Goal: Information Seeking & Learning: Learn about a topic

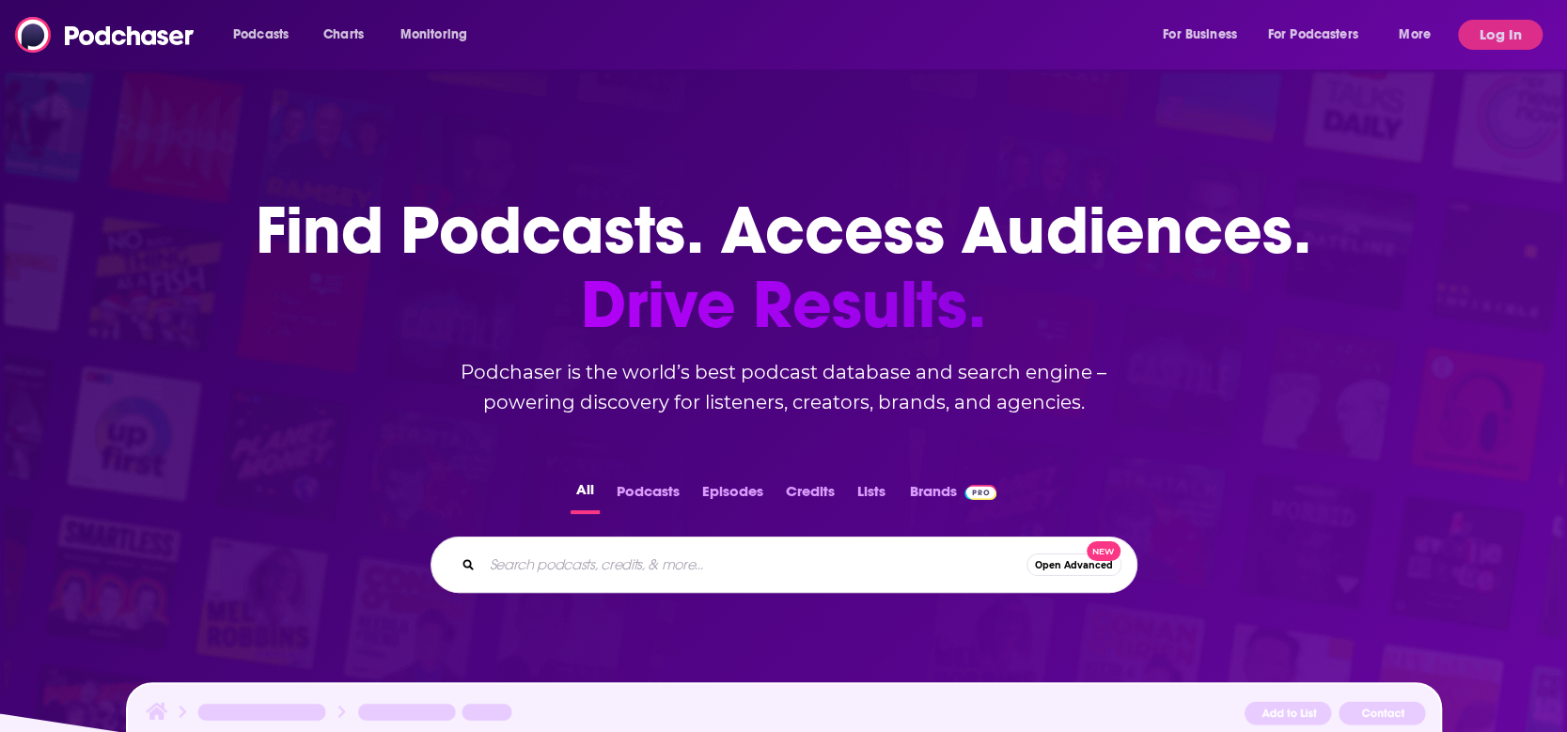
click at [671, 565] on input "Search podcasts, credits, & more..." at bounding box center [754, 565] width 544 height 30
type input "real leadership"
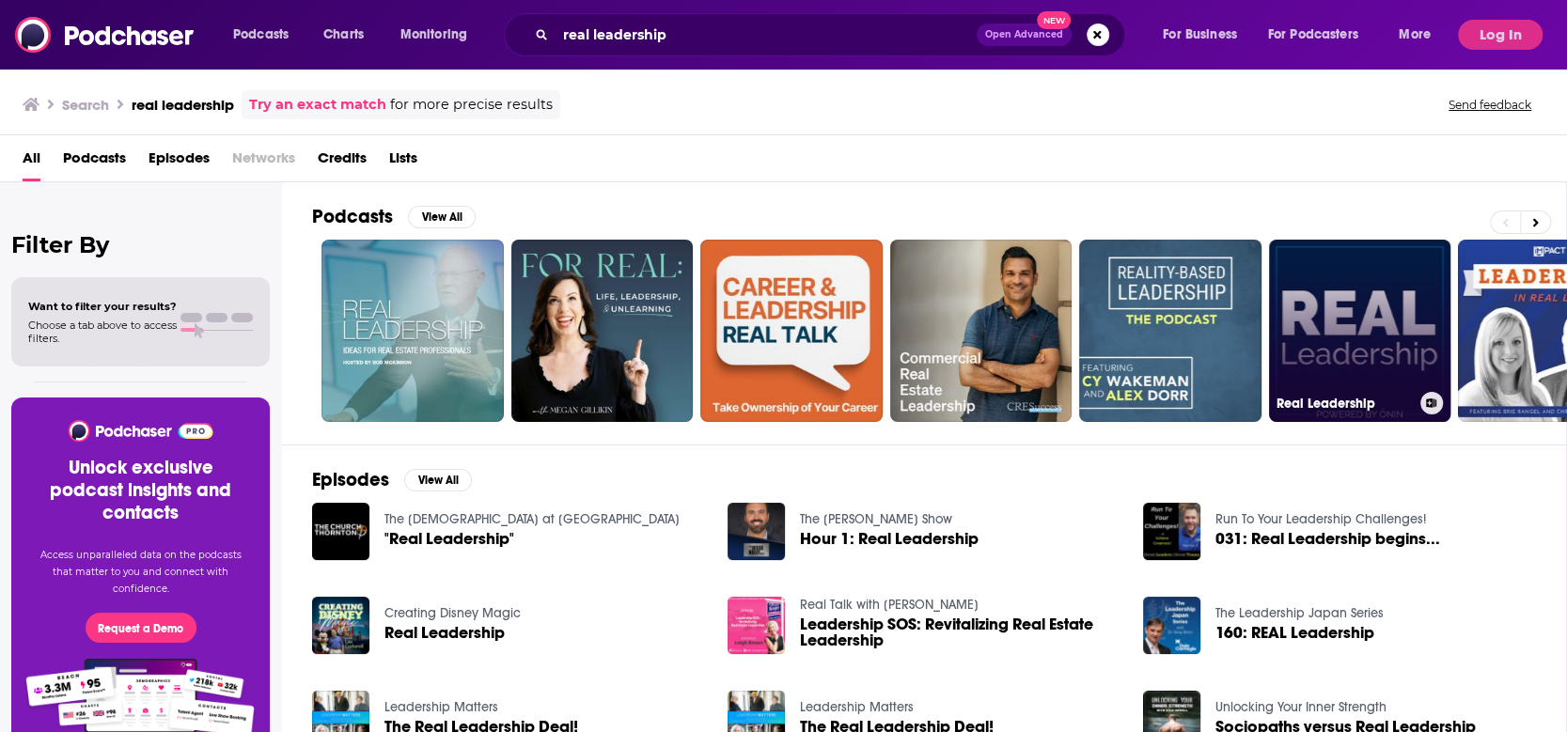
click at [1336, 303] on link "Real Leadership" at bounding box center [1360, 331] width 182 height 182
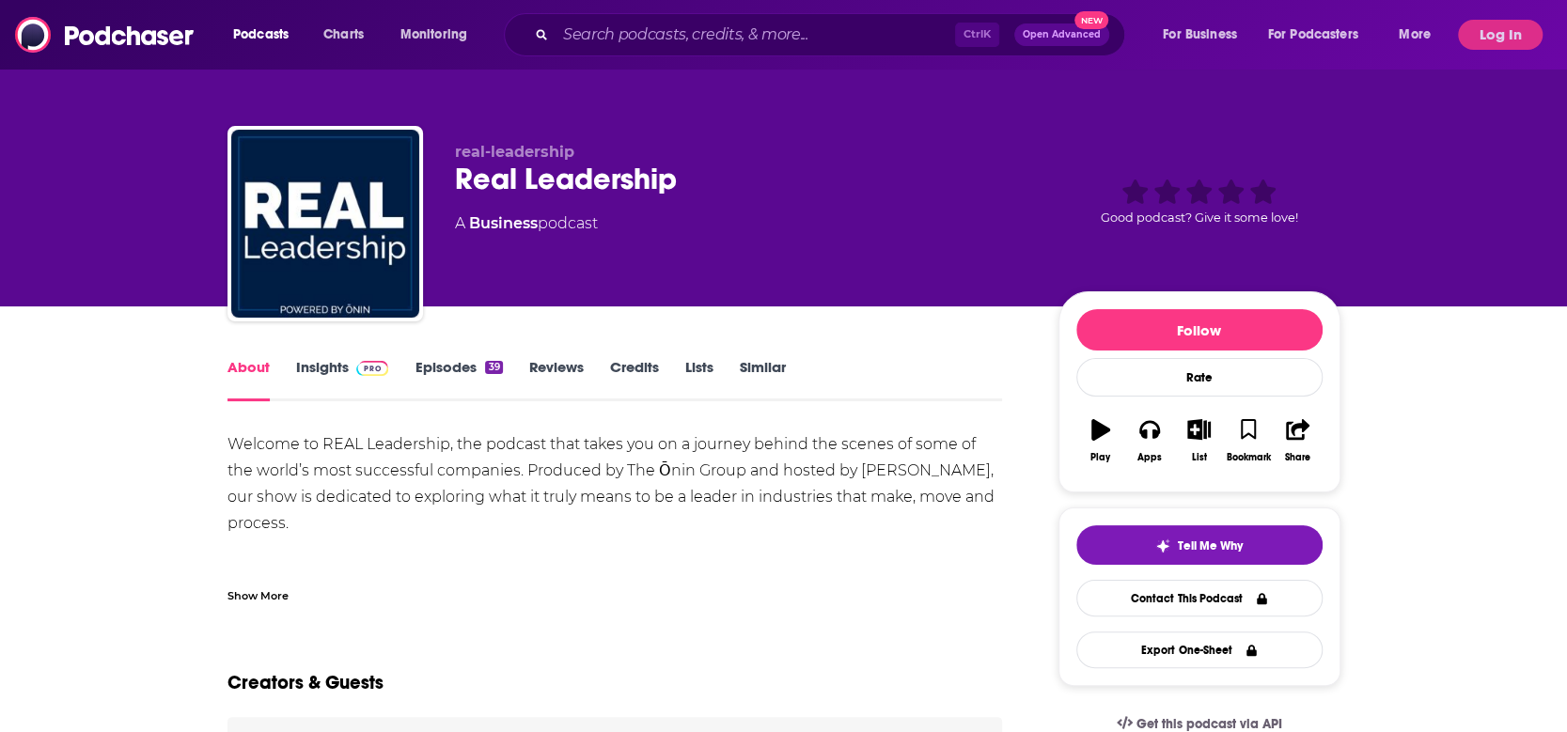
click at [324, 367] on link "Insights" at bounding box center [342, 379] width 93 height 43
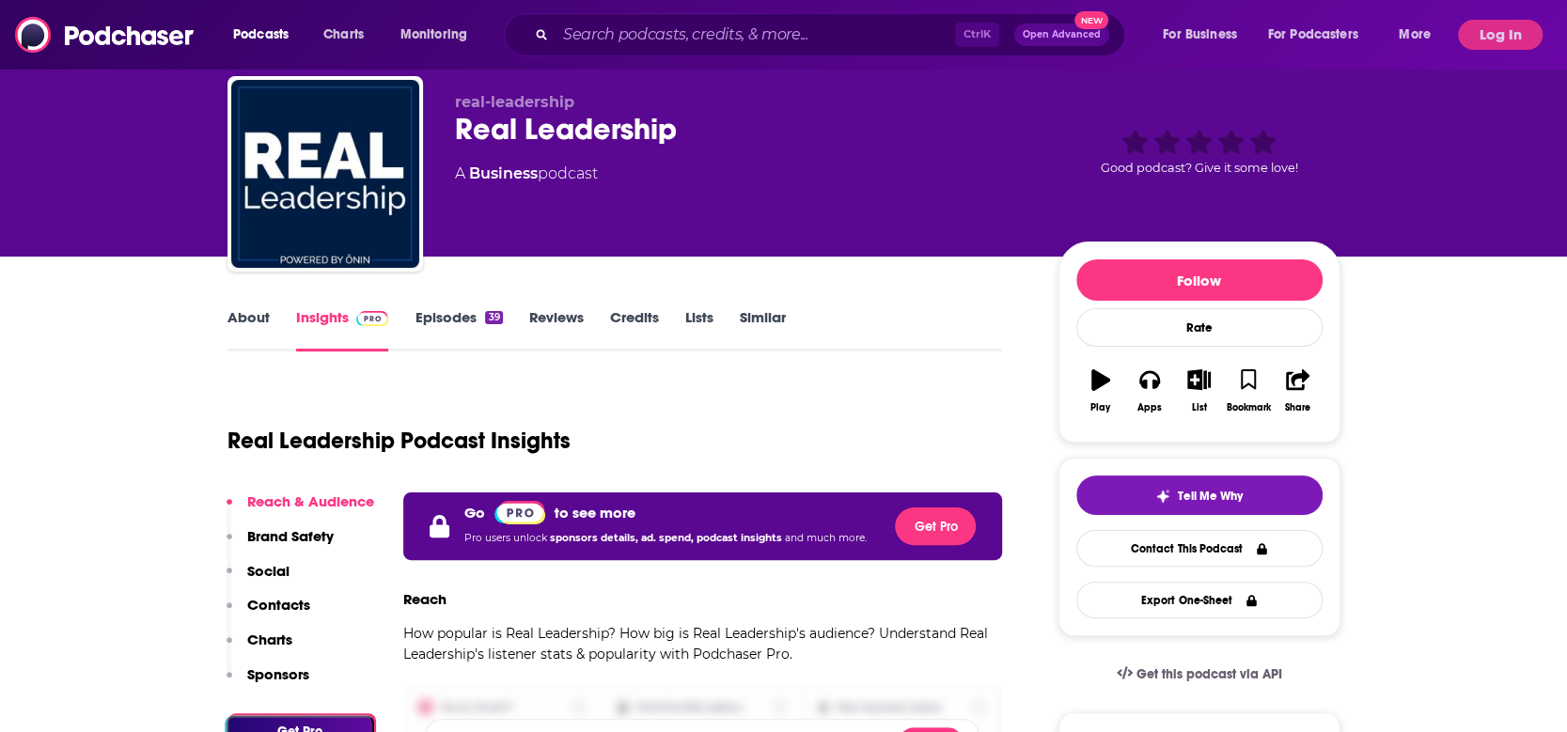
scroll to position [100, 0]
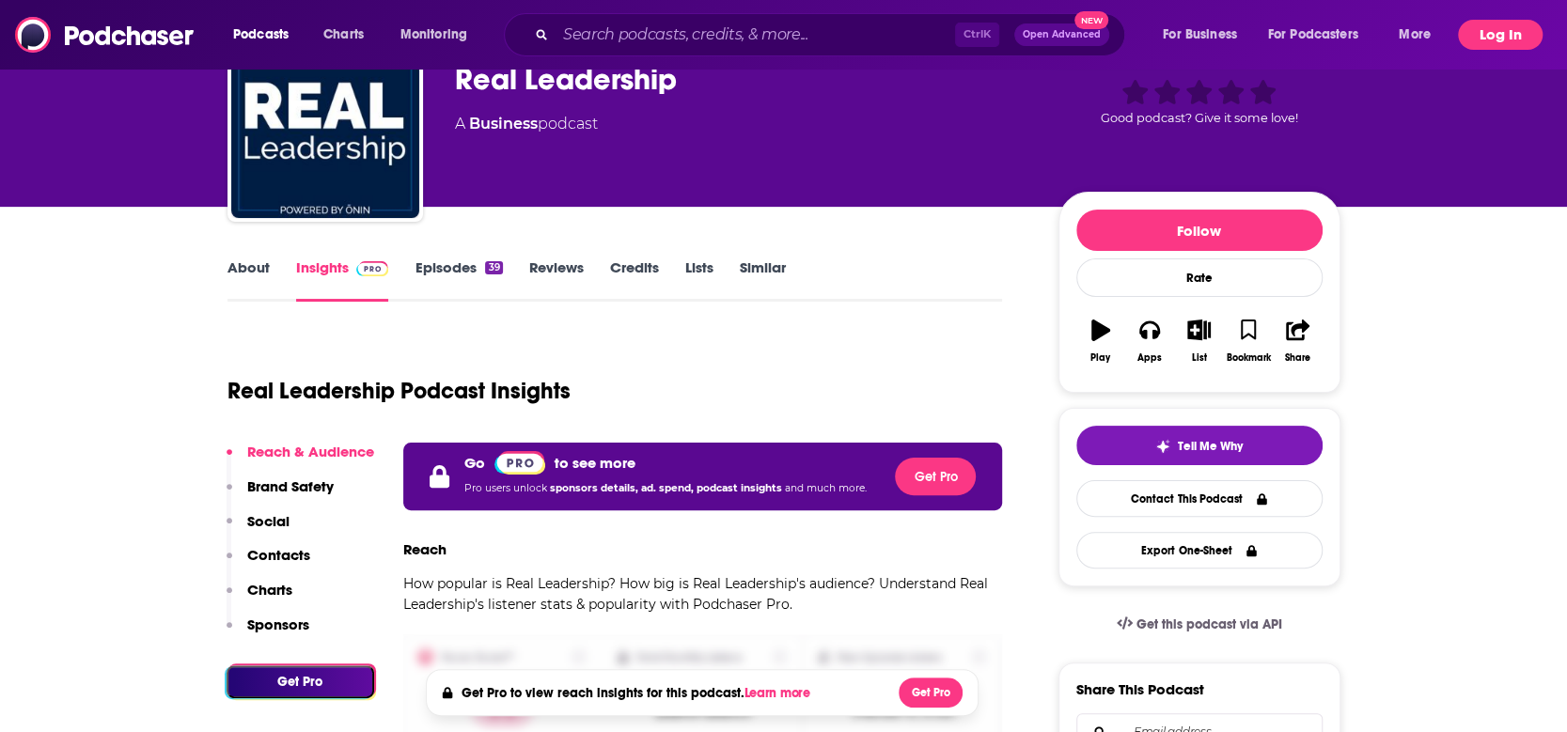
click at [1483, 37] on button "Log In" at bounding box center [1500, 35] width 85 height 30
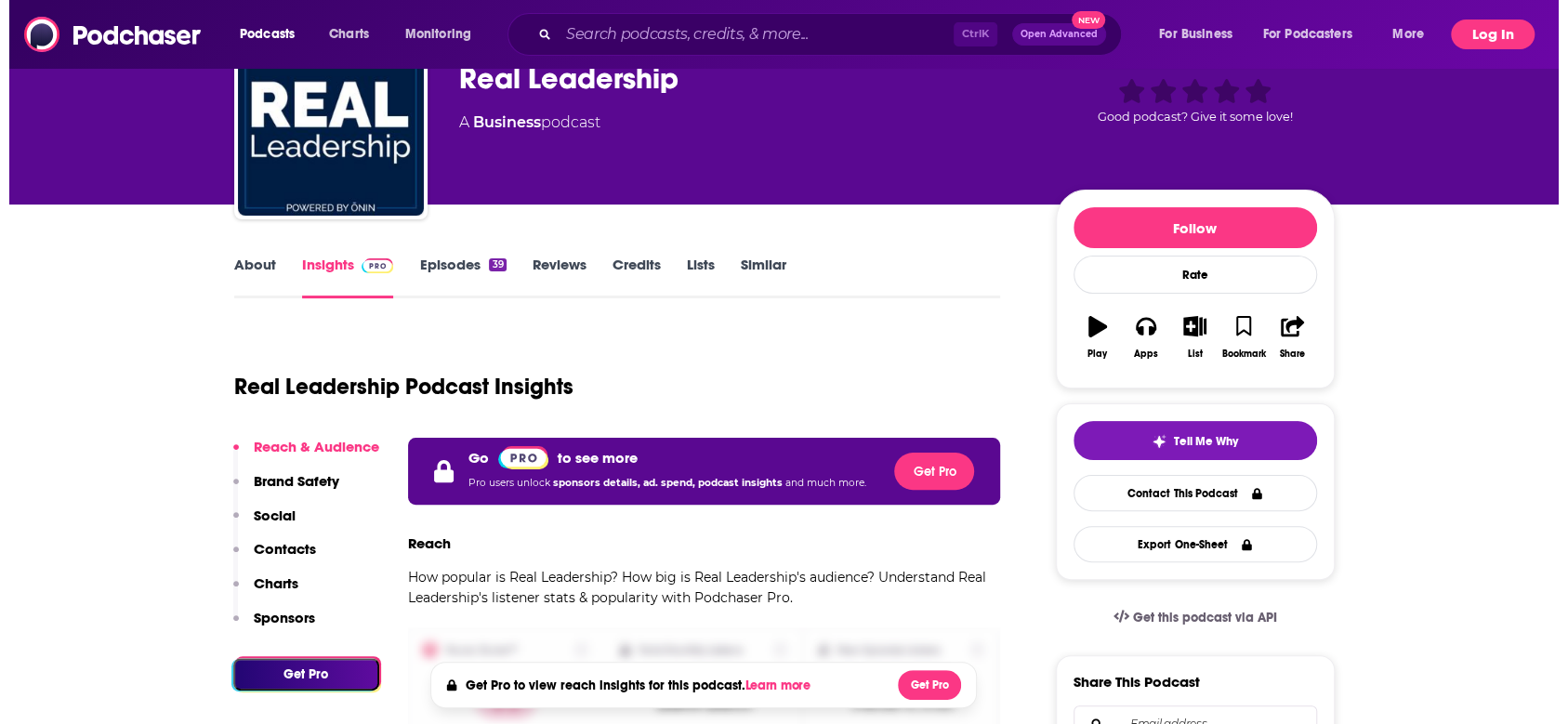
scroll to position [0, 0]
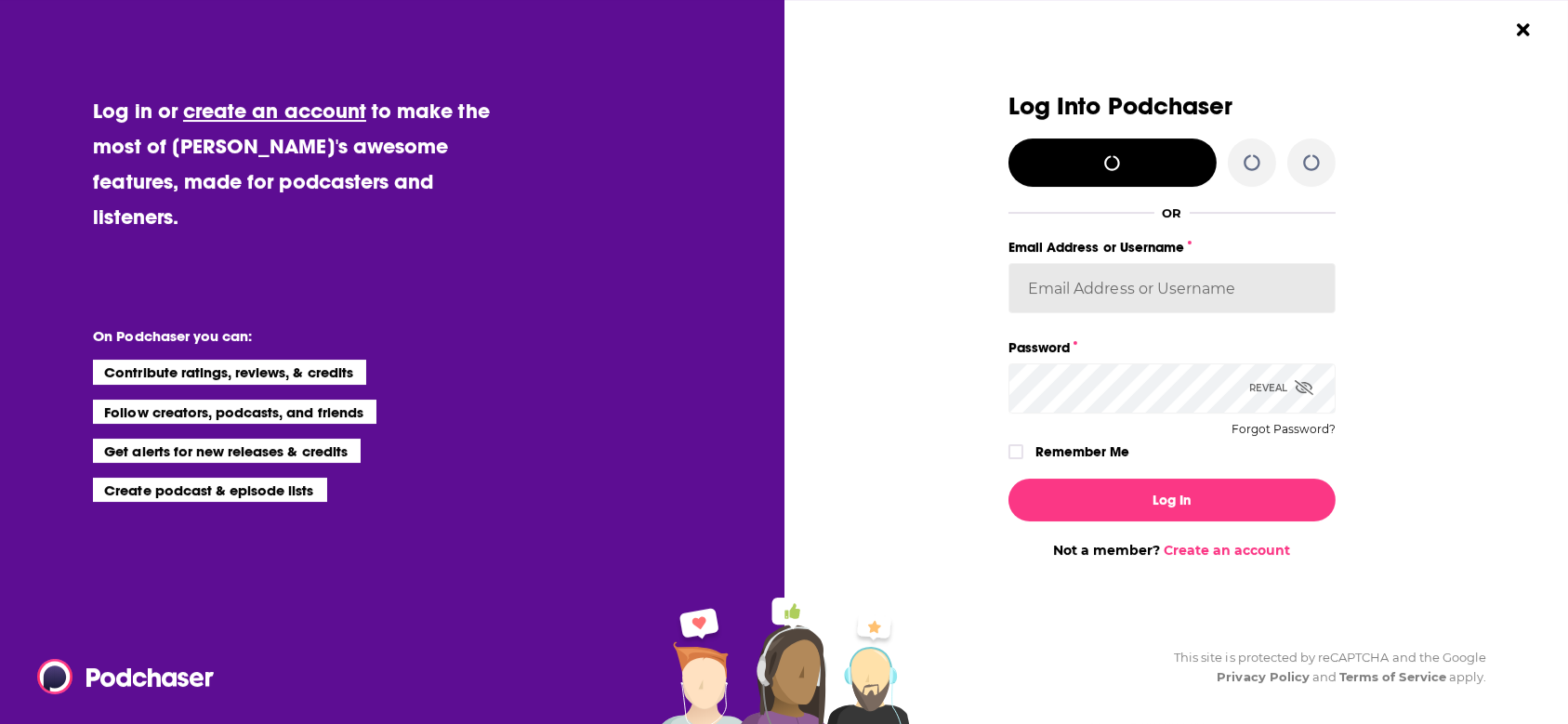
type input "[PERSON_NAME][EMAIL_ADDRESS][PERSON_NAME][PERSON_NAME][DOMAIN_NAME]"
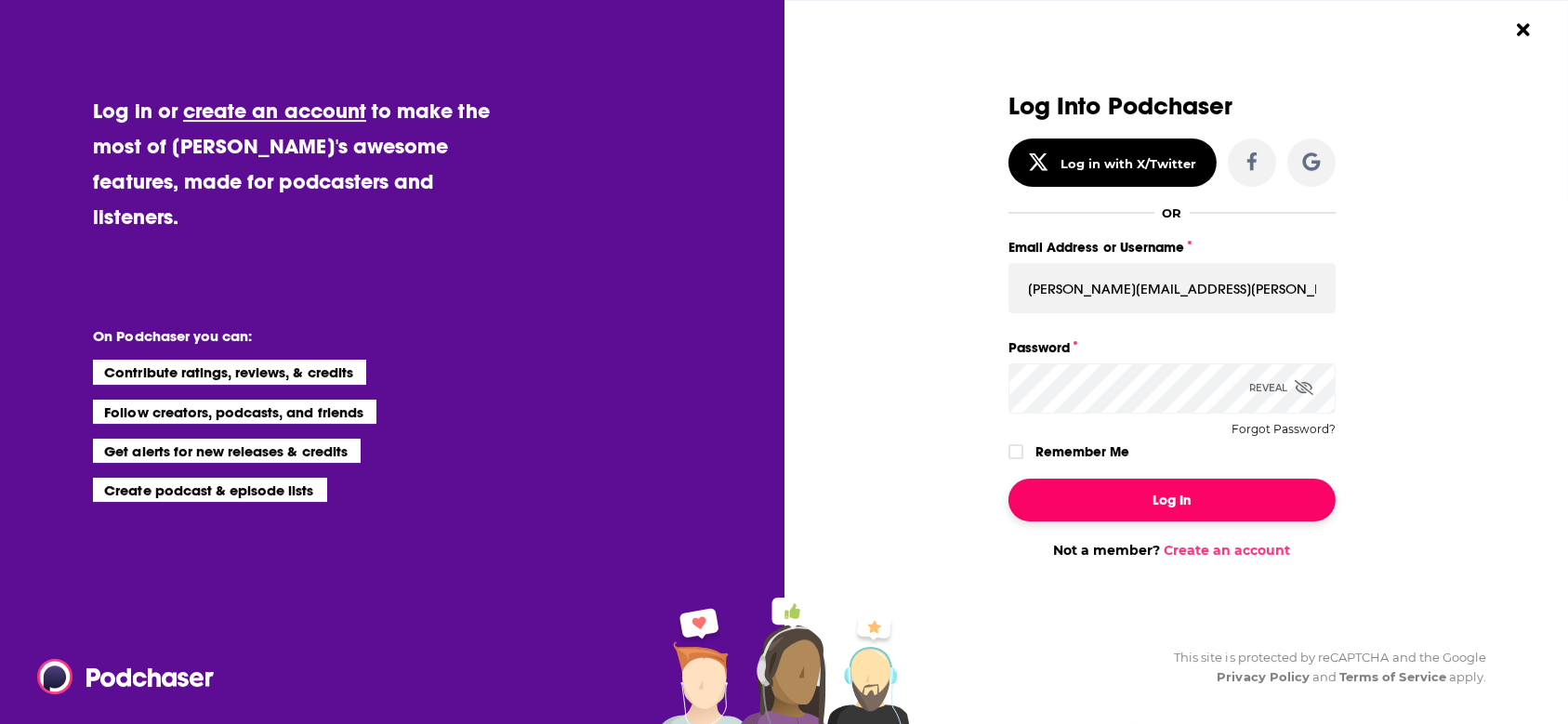
click at [1175, 505] on button "Log In" at bounding box center [1172, 499] width 327 height 43
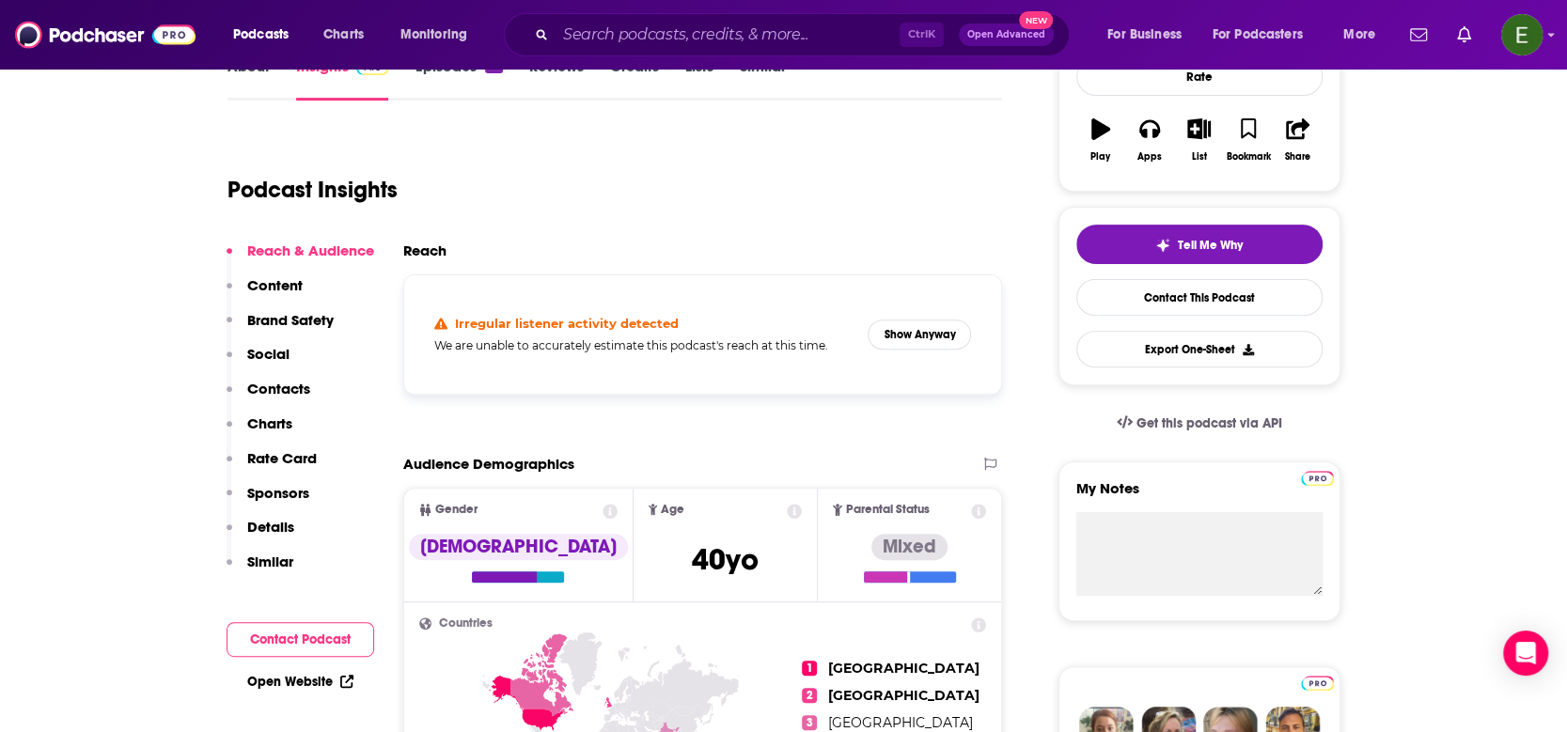
scroll to position [351, 0]
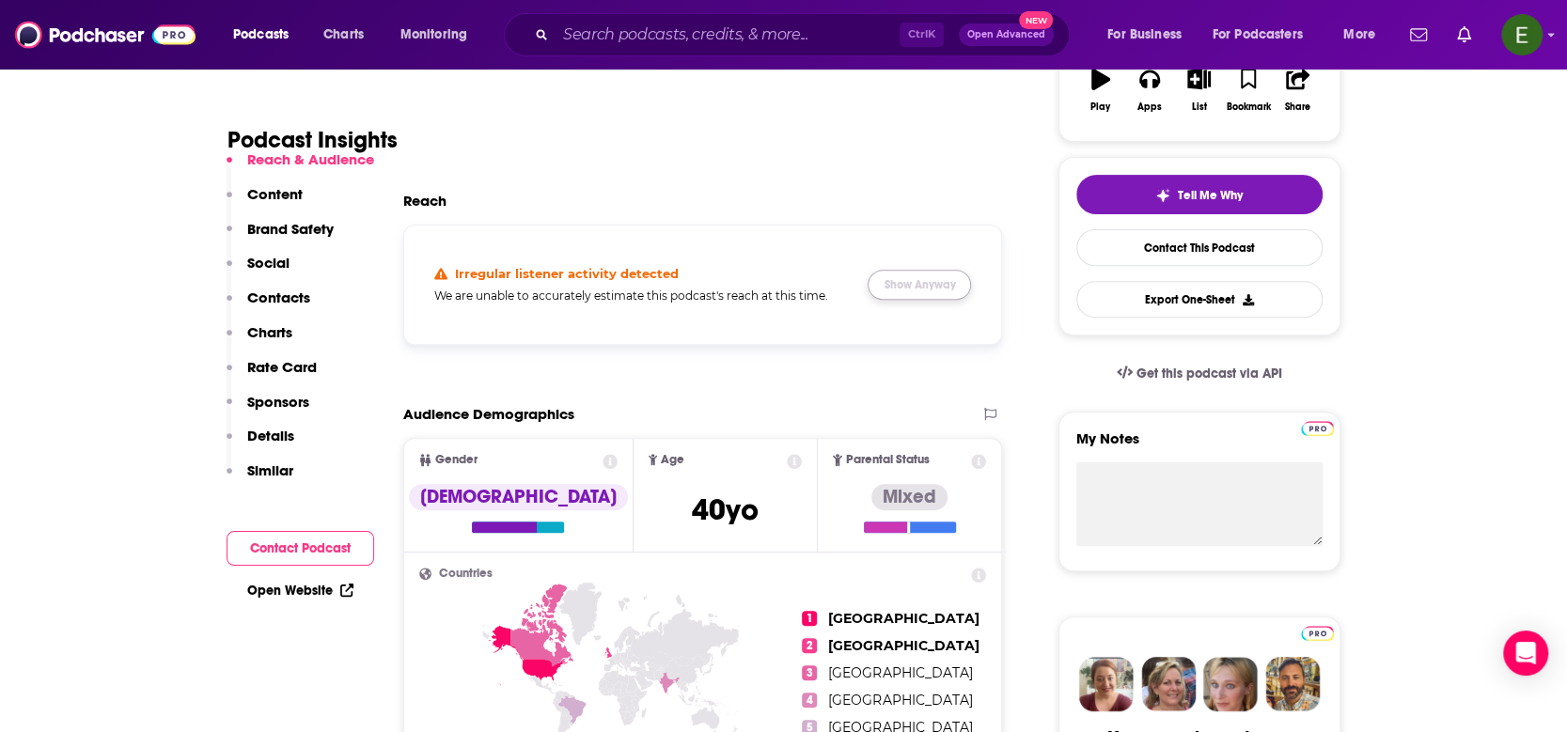
click at [940, 290] on button "Show Anyway" at bounding box center [919, 285] width 103 height 30
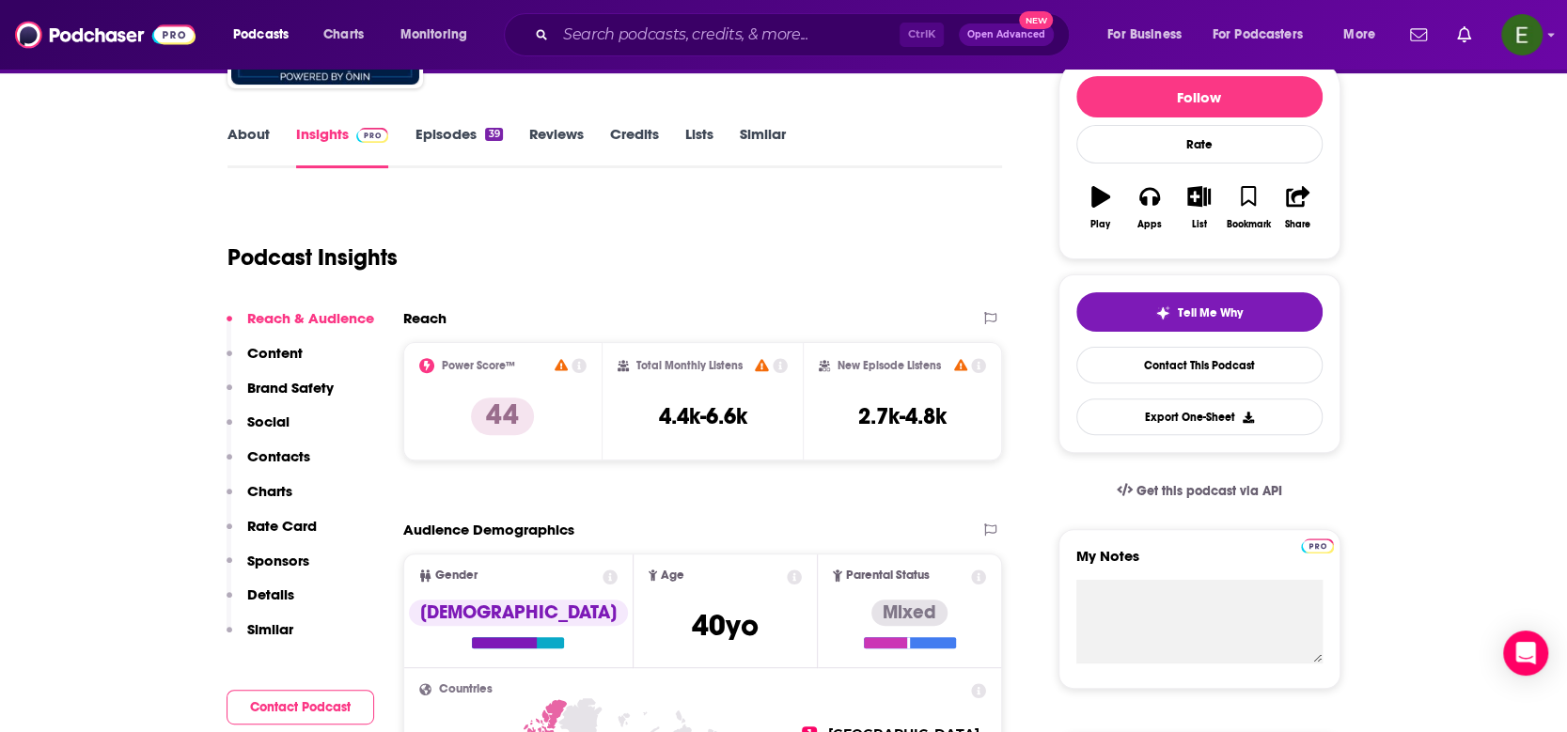
scroll to position [200, 0]
